Goal: Information Seeking & Learning: Find specific page/section

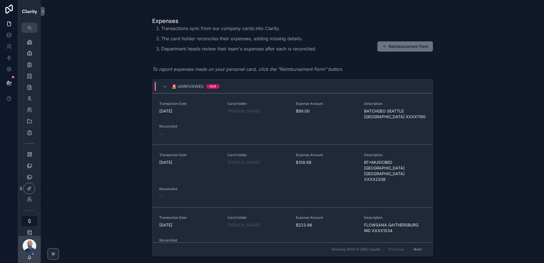
scroll to position [433, 0]
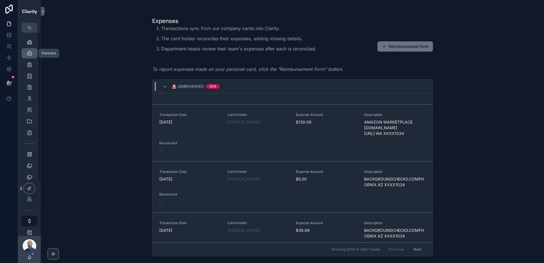
click at [31, 53] on icon "scrollable content" at bounding box center [30, 53] width 6 height 6
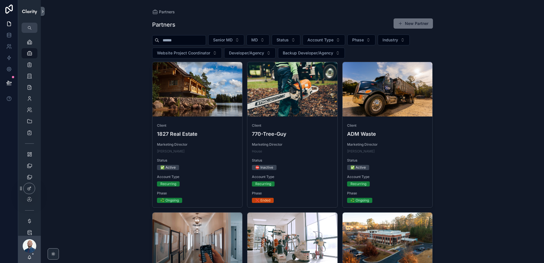
click at [170, 40] on input "scrollable content" at bounding box center [182, 40] width 46 height 8
paste input "**********"
type input "**********"
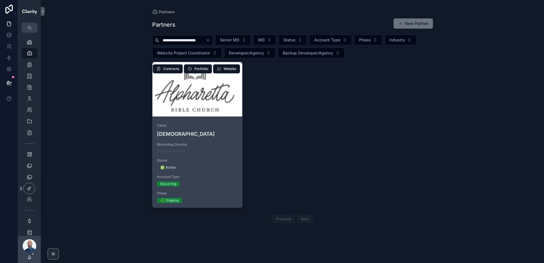
click at [197, 103] on div "scrollable content" at bounding box center [197, 89] width 90 height 54
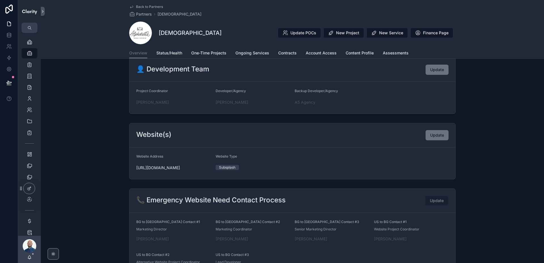
scroll to position [212, 0]
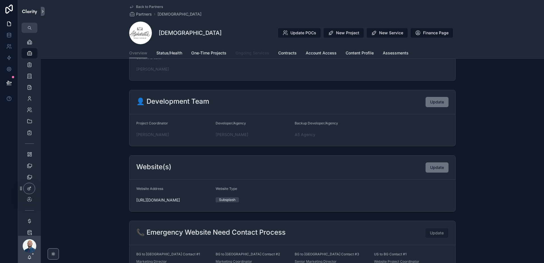
click at [254, 54] on span "Ongoing Services" at bounding box center [252, 53] width 34 height 6
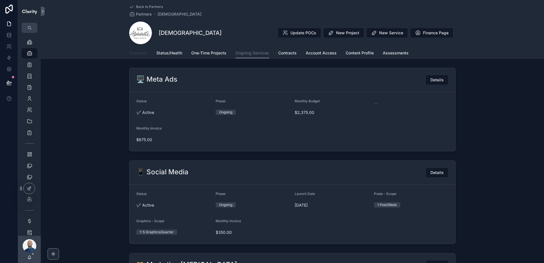
click at [135, 52] on span "Overview" at bounding box center [138, 53] width 18 height 6
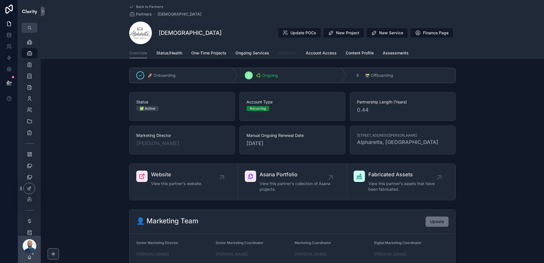
click at [289, 53] on span "Contracts" at bounding box center [287, 53] width 18 height 6
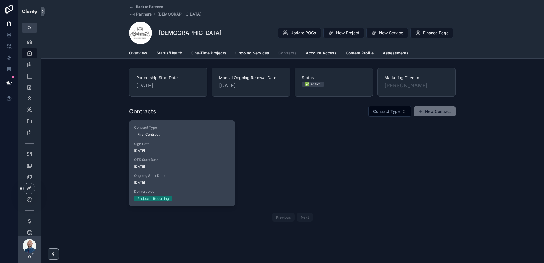
click at [211, 137] on div "Contract Type First Contract Sign Date [DATE] OTS Start Date [DATE] Ongoing Sta…" at bounding box center [181, 163] width 105 height 85
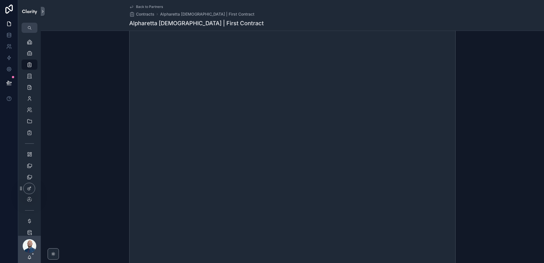
scroll to position [170, 0]
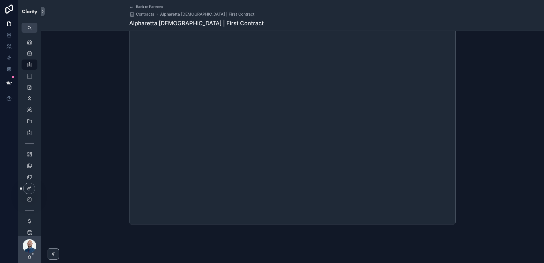
click at [145, 6] on span "Back to Partners" at bounding box center [149, 7] width 27 height 5
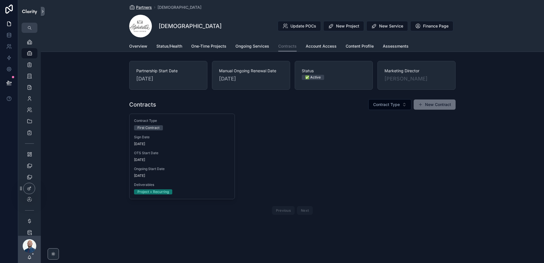
click at [145, 7] on span "Partners" at bounding box center [144, 8] width 16 height 6
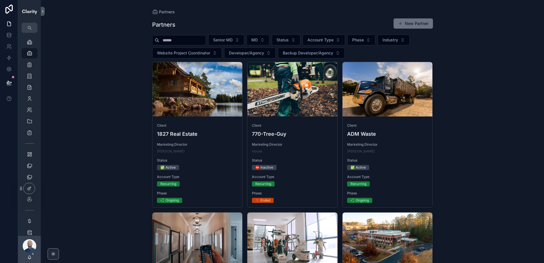
click at [176, 39] on input "scrollable content" at bounding box center [182, 40] width 46 height 8
paste input "*********"
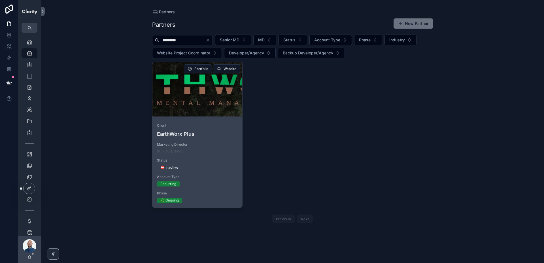
type input "*********"
click at [209, 110] on div "scrollable content" at bounding box center [197, 89] width 90 height 54
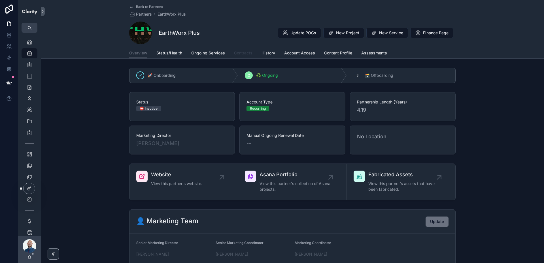
click at [247, 54] on span "Contracts" at bounding box center [243, 53] width 18 height 6
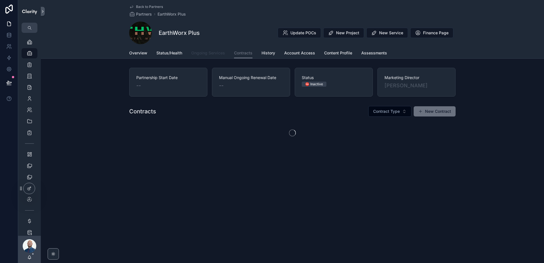
click at [214, 51] on span "Ongoing Services" at bounding box center [208, 53] width 34 height 6
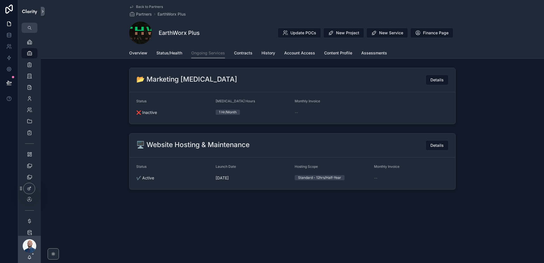
click at [147, 6] on span "Back to Partners" at bounding box center [149, 7] width 27 height 5
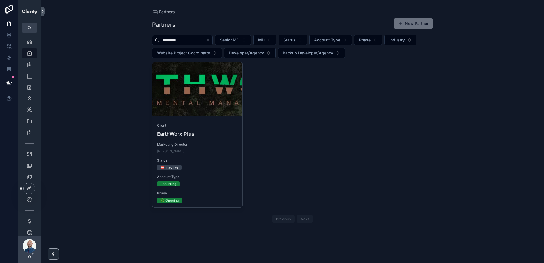
click at [184, 39] on input "*********" at bounding box center [182, 40] width 46 height 8
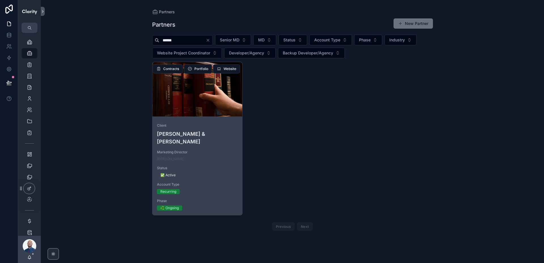
type input "******"
click at [198, 104] on div "scrollable content" at bounding box center [197, 89] width 90 height 54
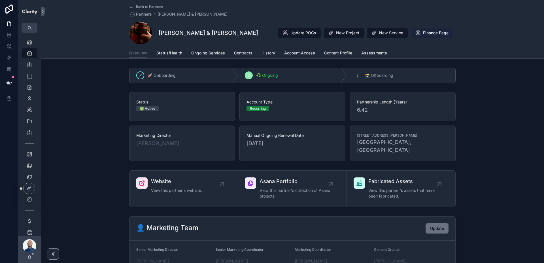
click at [431, 31] on span "Finance Page" at bounding box center [435, 33] width 25 height 6
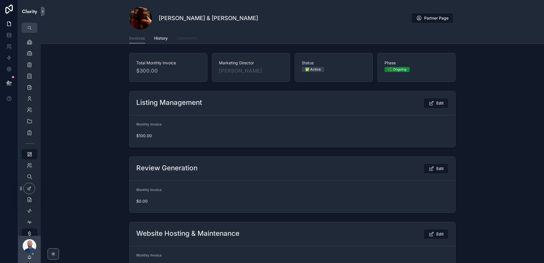
click at [182, 38] on span "Comments" at bounding box center [187, 38] width 20 height 6
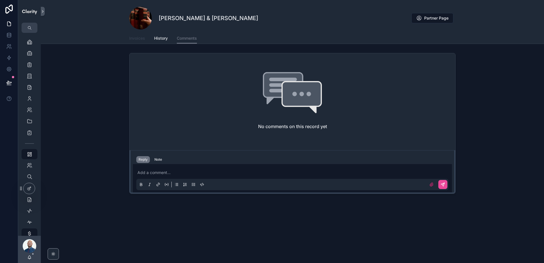
click at [133, 37] on span "Invoices" at bounding box center [137, 38] width 16 height 6
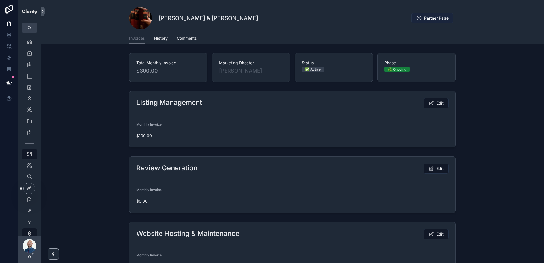
click at [425, 20] on span "Partner Page" at bounding box center [436, 18] width 24 height 6
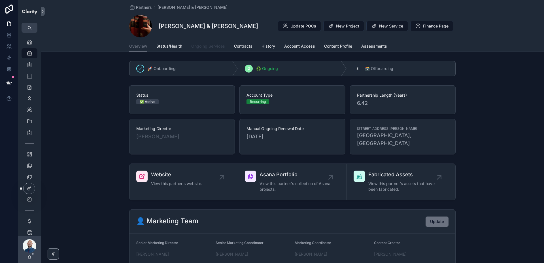
click at [210, 47] on span "Ongoing Services" at bounding box center [208, 46] width 34 height 6
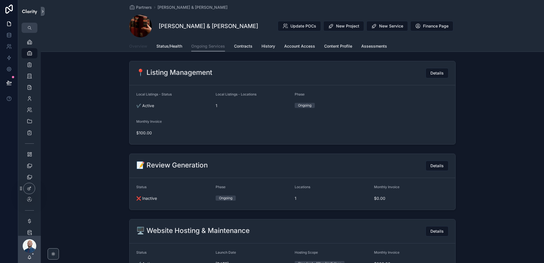
click at [142, 45] on span "Overview" at bounding box center [138, 46] width 18 height 6
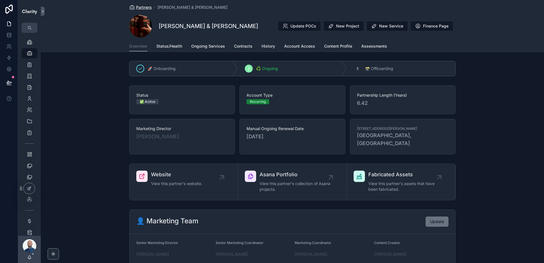
click at [145, 8] on span "Partners" at bounding box center [144, 8] width 16 height 6
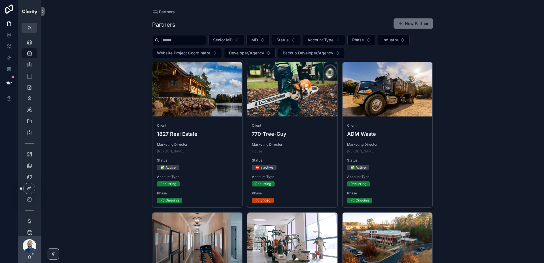
click at [190, 38] on input "scrollable content" at bounding box center [182, 40] width 46 height 8
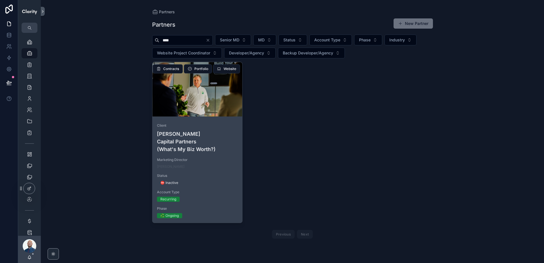
type input "****"
click at [207, 104] on div "scrollable content" at bounding box center [197, 89] width 90 height 54
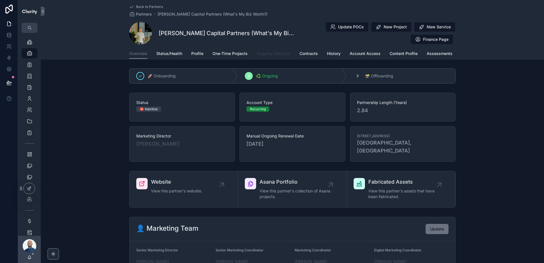
click at [270, 49] on link "Ongoing Services" at bounding box center [274, 53] width 34 height 11
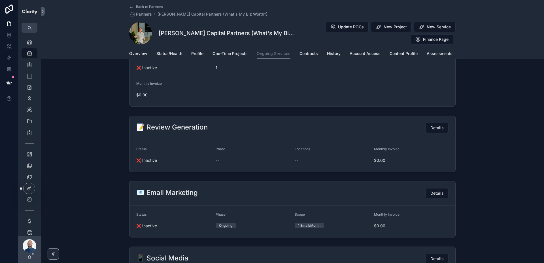
scroll to position [729, 0]
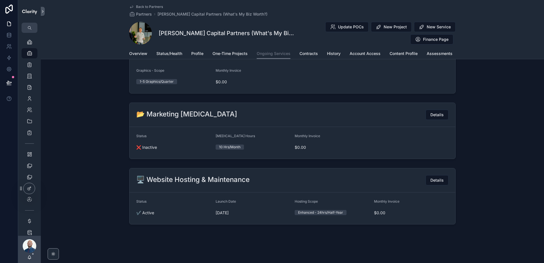
click at [144, 6] on span "Back to Partners" at bounding box center [149, 7] width 27 height 5
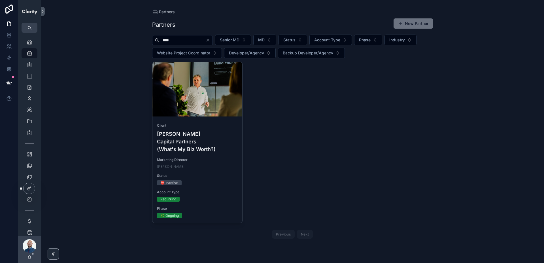
click at [210, 38] on icon "Clear" at bounding box center [208, 40] width 5 height 5
click at [176, 40] on input "scrollable content" at bounding box center [182, 40] width 46 height 8
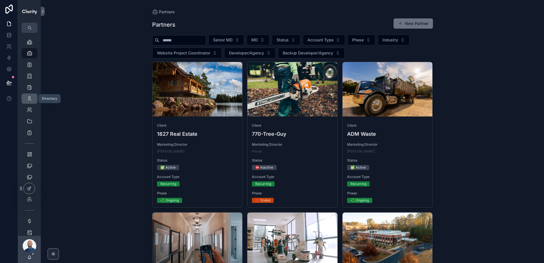
click at [29, 99] on icon "scrollable content" at bounding box center [30, 99] width 6 height 6
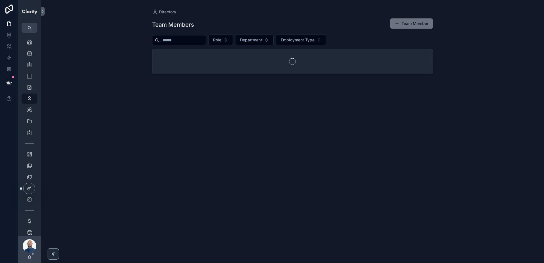
click at [176, 41] on input "scrollable content" at bounding box center [182, 40] width 46 height 8
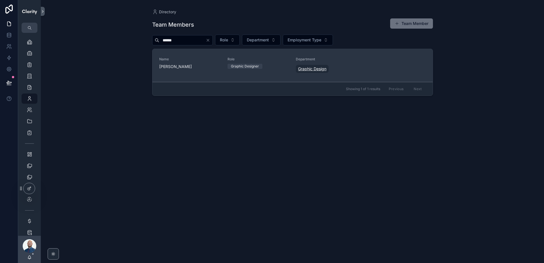
type input "******"
click at [297, 66] on link "Graphic Design" at bounding box center [312, 69] width 33 height 8
click at [279, 63] on div "Role Graphic Designer" at bounding box center [257, 63] width 61 height 12
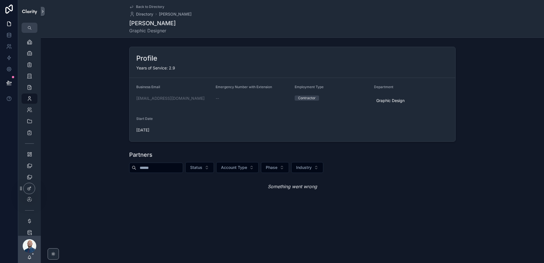
click at [144, 5] on span "Back to Directory" at bounding box center [150, 7] width 28 height 5
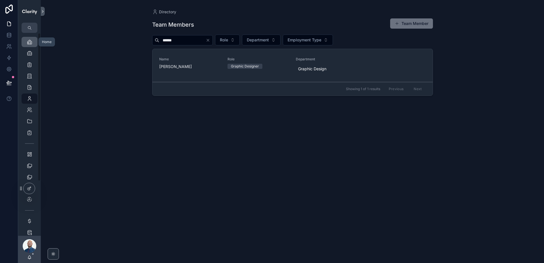
click at [29, 39] on icon "scrollable content" at bounding box center [30, 42] width 6 height 6
